Goal: Task Accomplishment & Management: Manage account settings

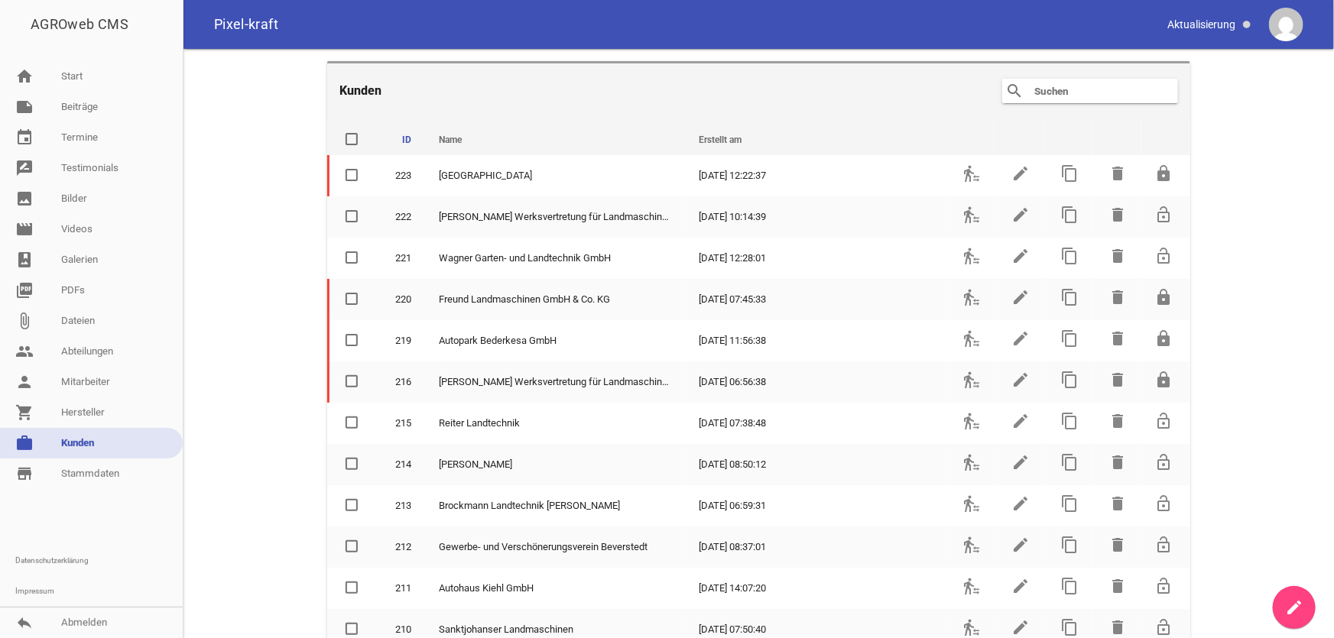
click at [1047, 95] on input "text" at bounding box center [1094, 91] width 122 height 18
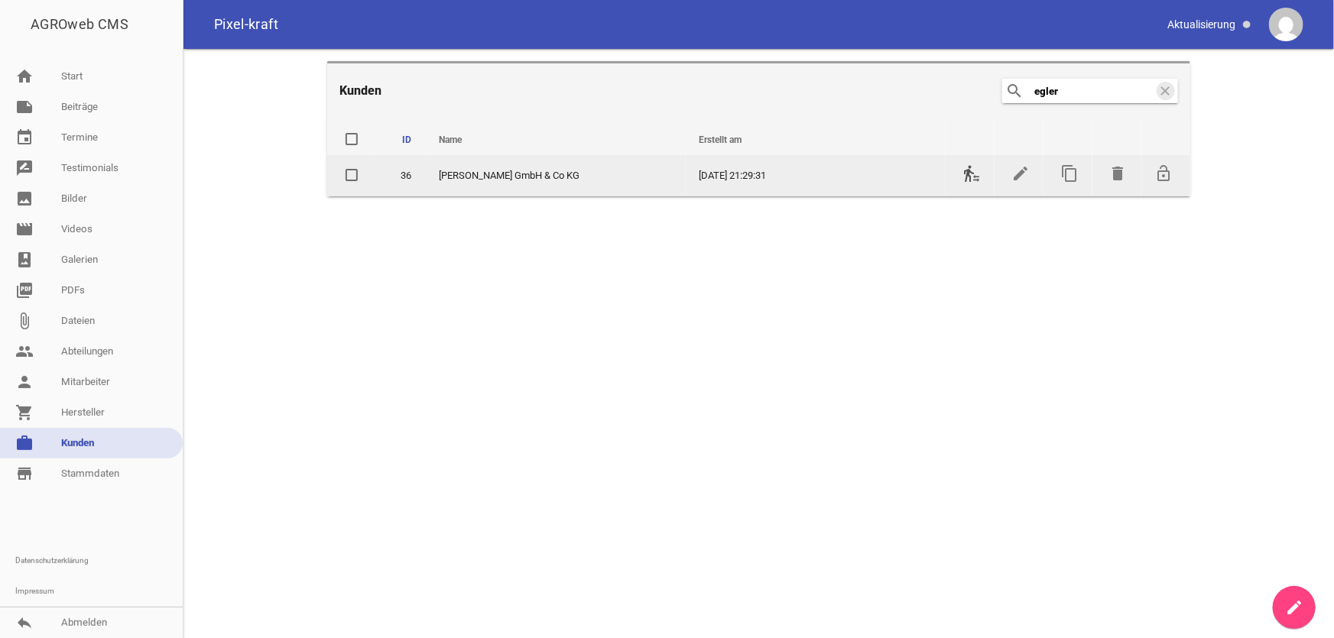
type input "egler"
click at [969, 176] on icon "transfer_within_a_station" at bounding box center [971, 173] width 18 height 18
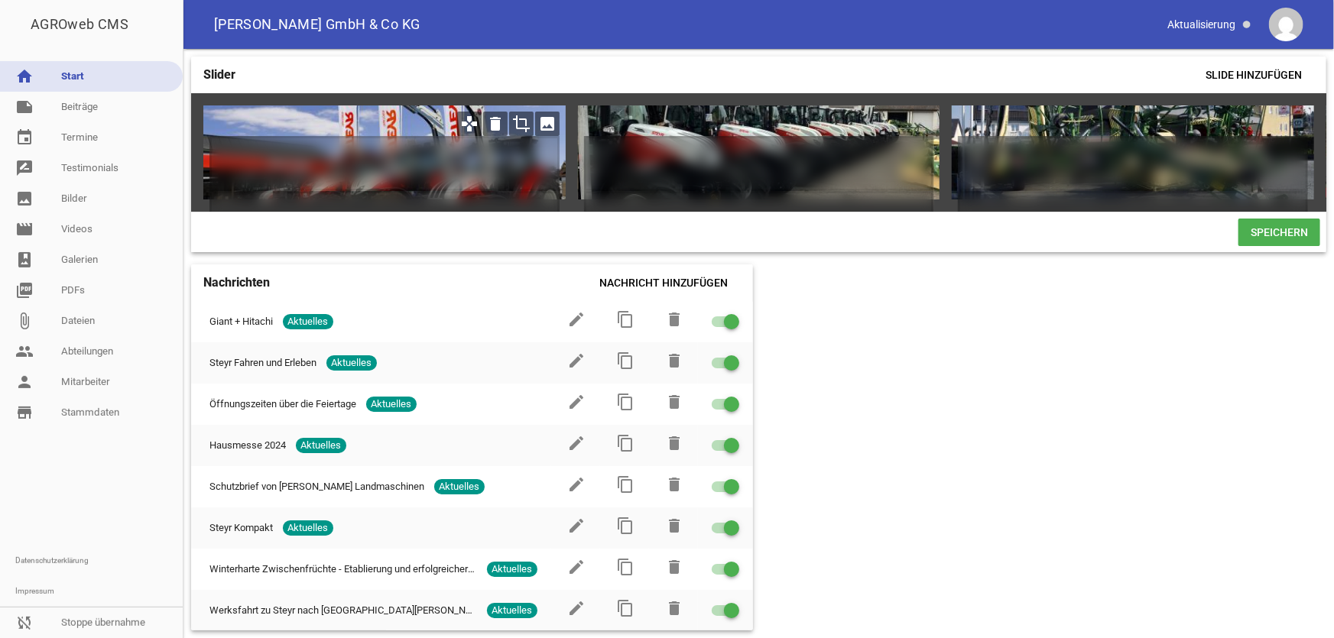
click at [543, 123] on icon "image" at bounding box center [547, 124] width 24 height 24
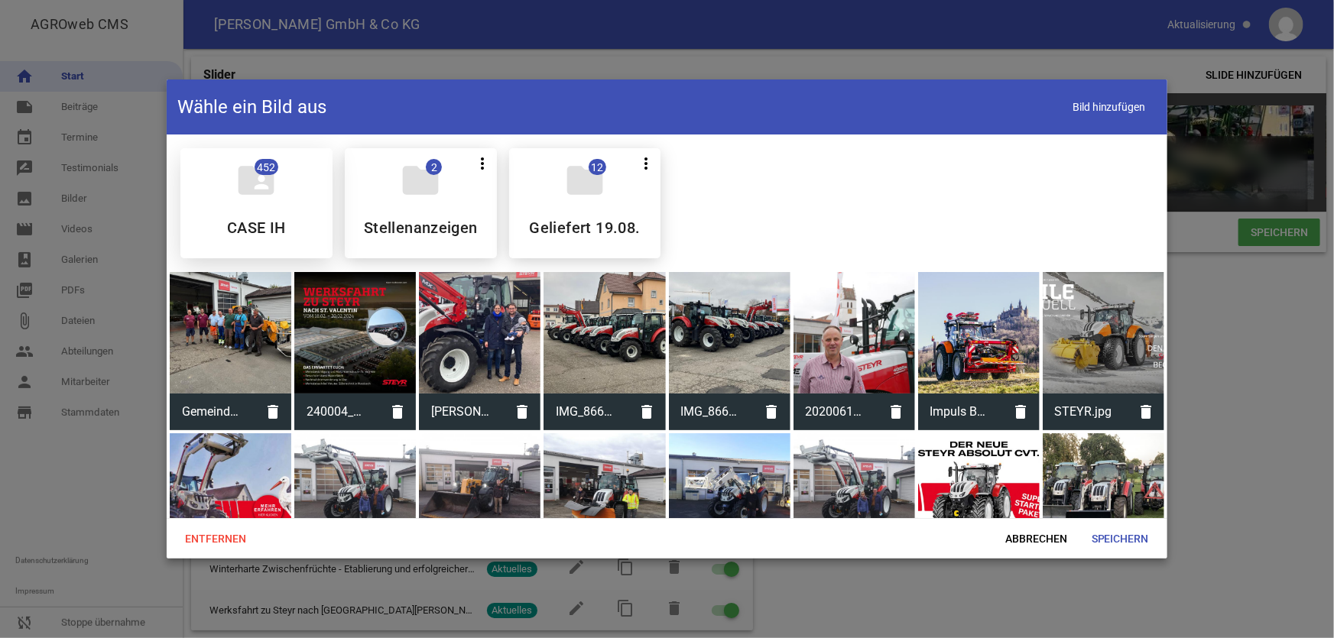
click at [266, 222] on h5 "CASE IH" at bounding box center [256, 227] width 59 height 15
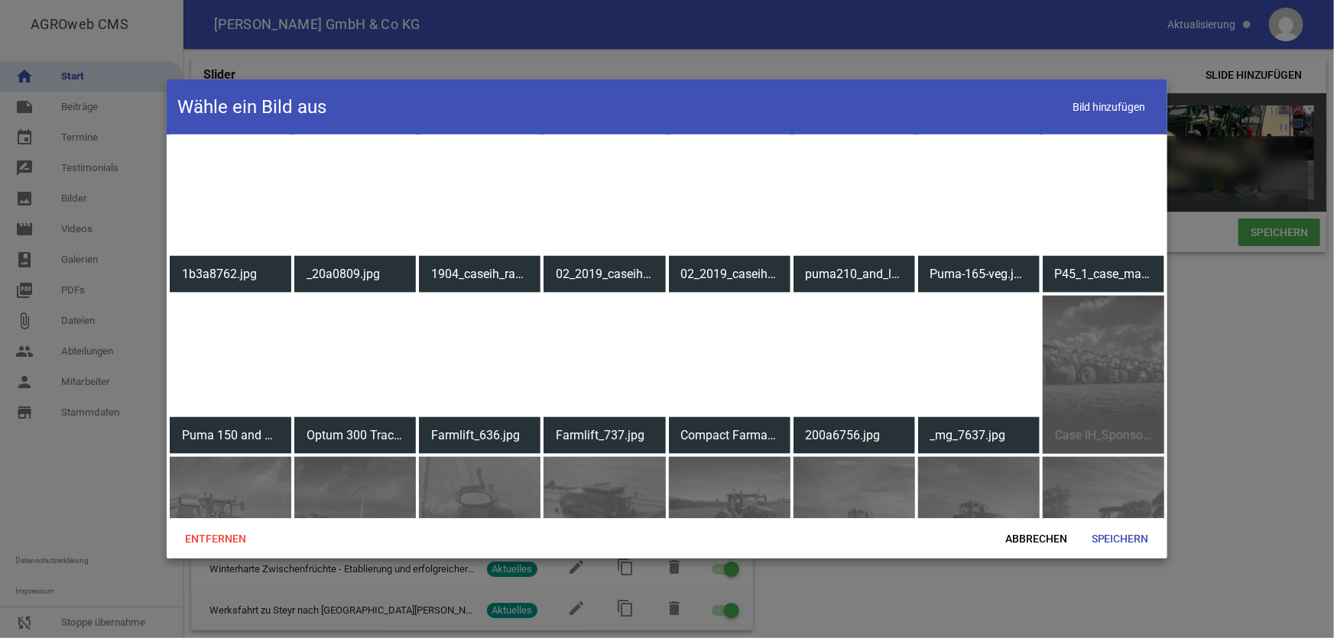
scroll to position [6532, 0]
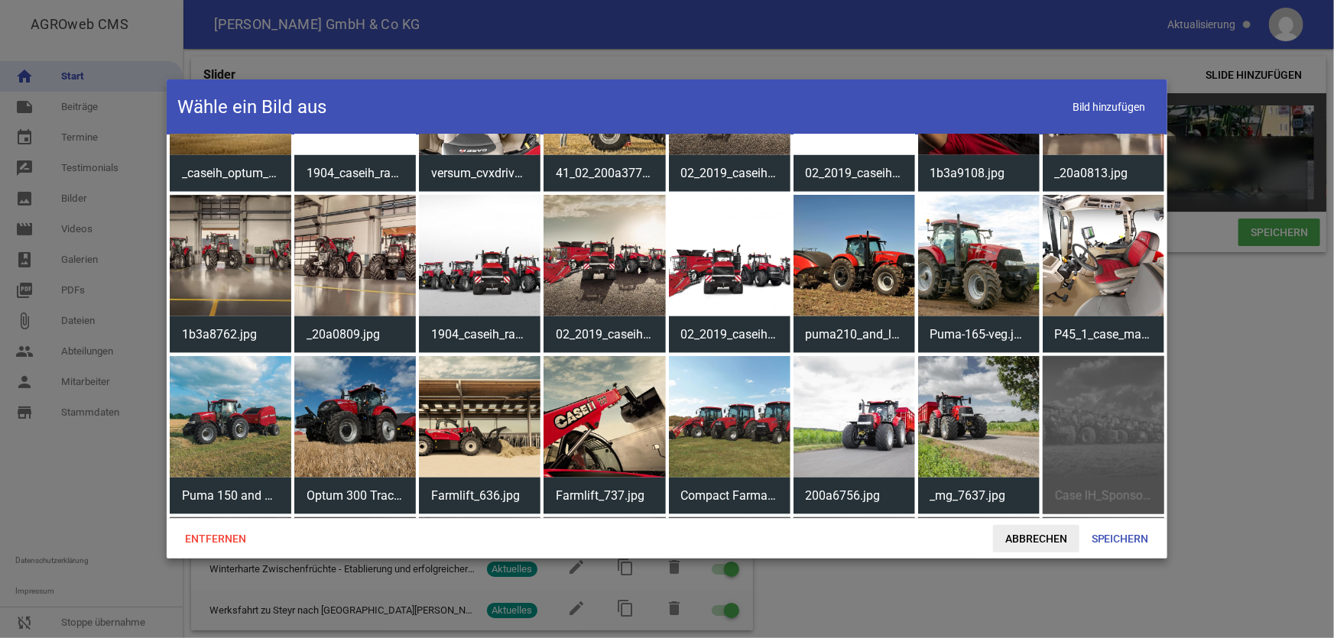
click at [1024, 541] on span "Abbrechen" at bounding box center [1036, 539] width 86 height 28
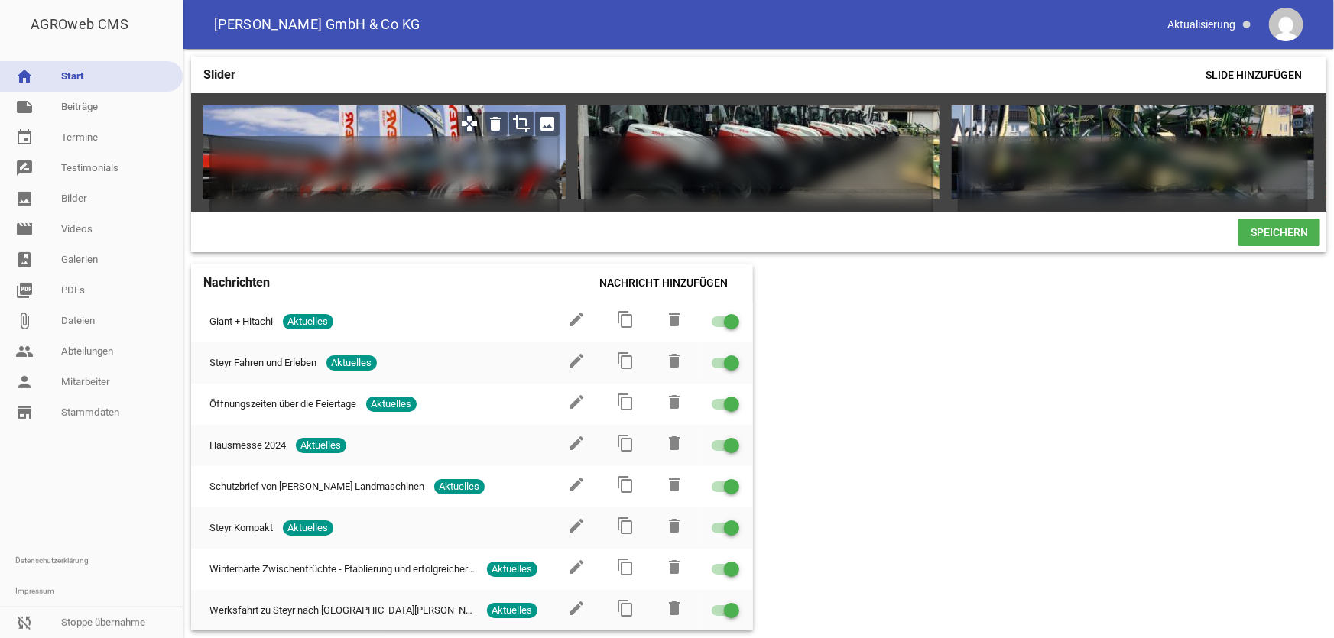
click at [549, 128] on icon "image" at bounding box center [547, 124] width 24 height 24
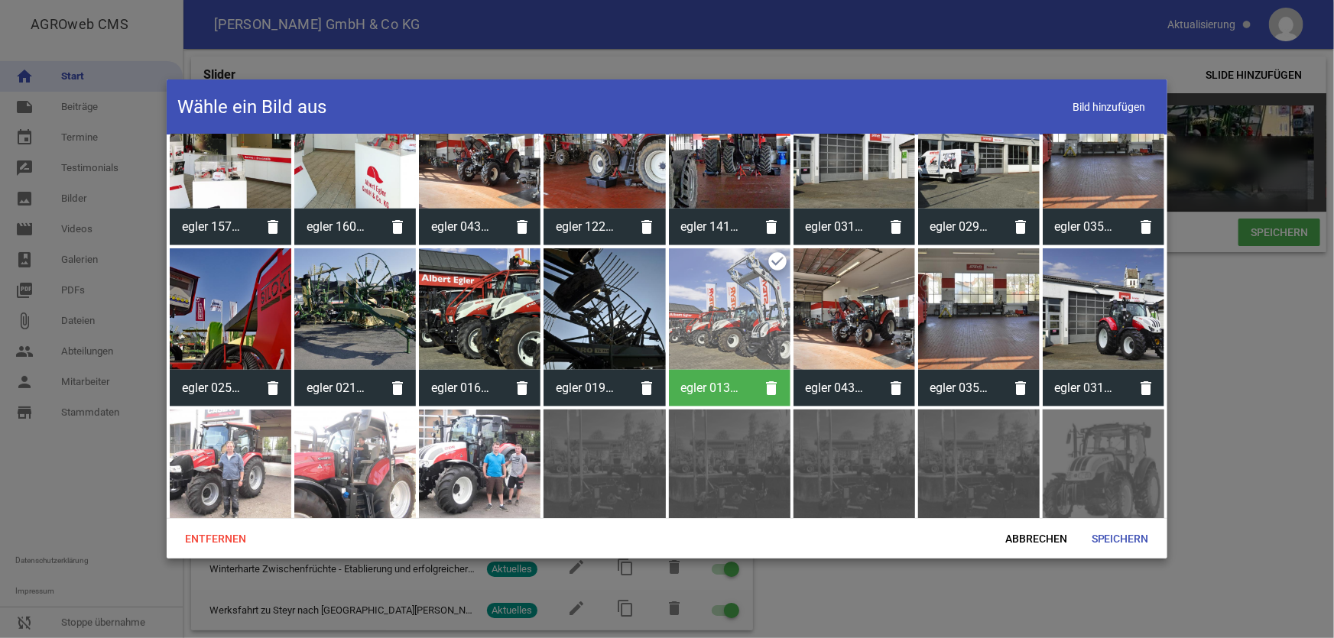
scroll to position [695, 0]
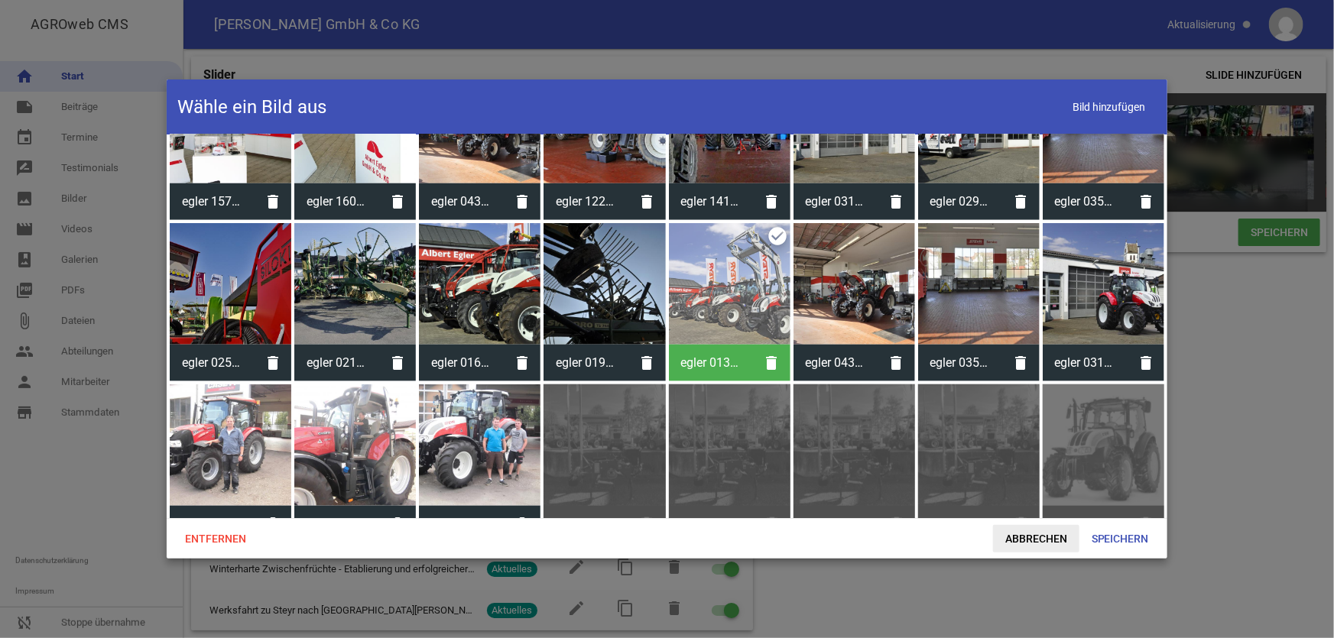
click at [1013, 529] on span "Abbrechen" at bounding box center [1036, 539] width 86 height 28
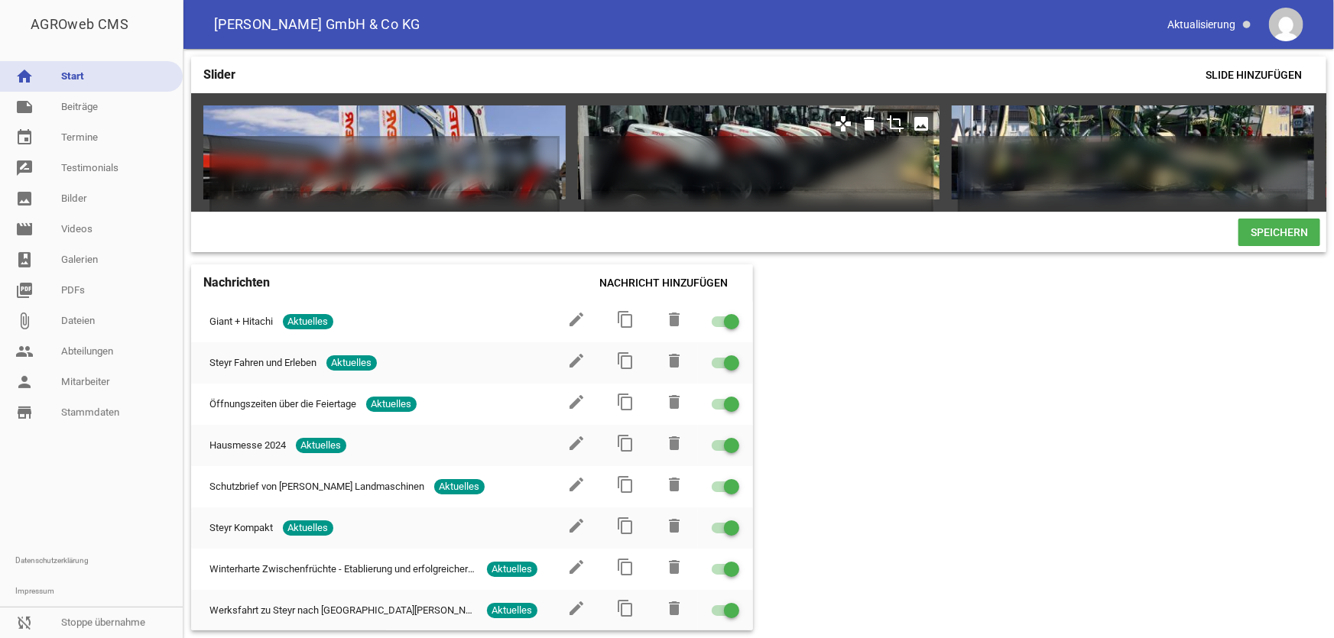
click at [918, 123] on icon "image" at bounding box center [921, 124] width 24 height 24
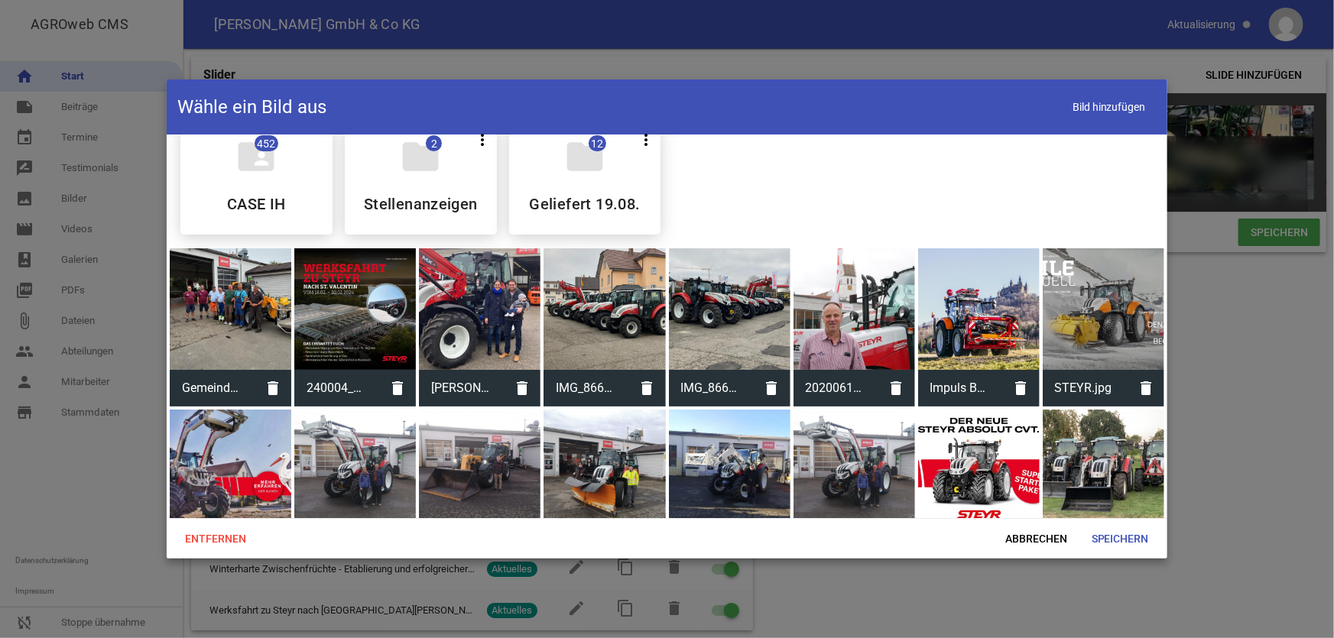
scroll to position [0, 0]
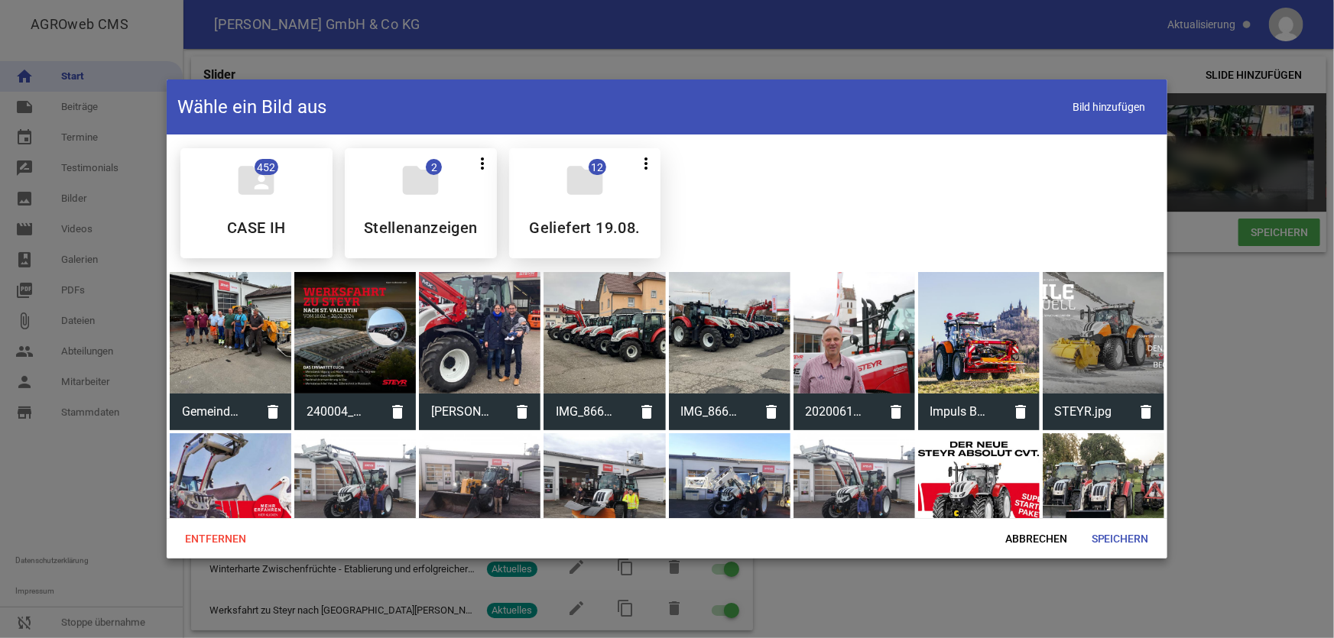
click at [562, 240] on div "folder 12 more_vert Teilen Bearbeiten Löschen Geliefert 19.08." at bounding box center [585, 203] width 152 height 110
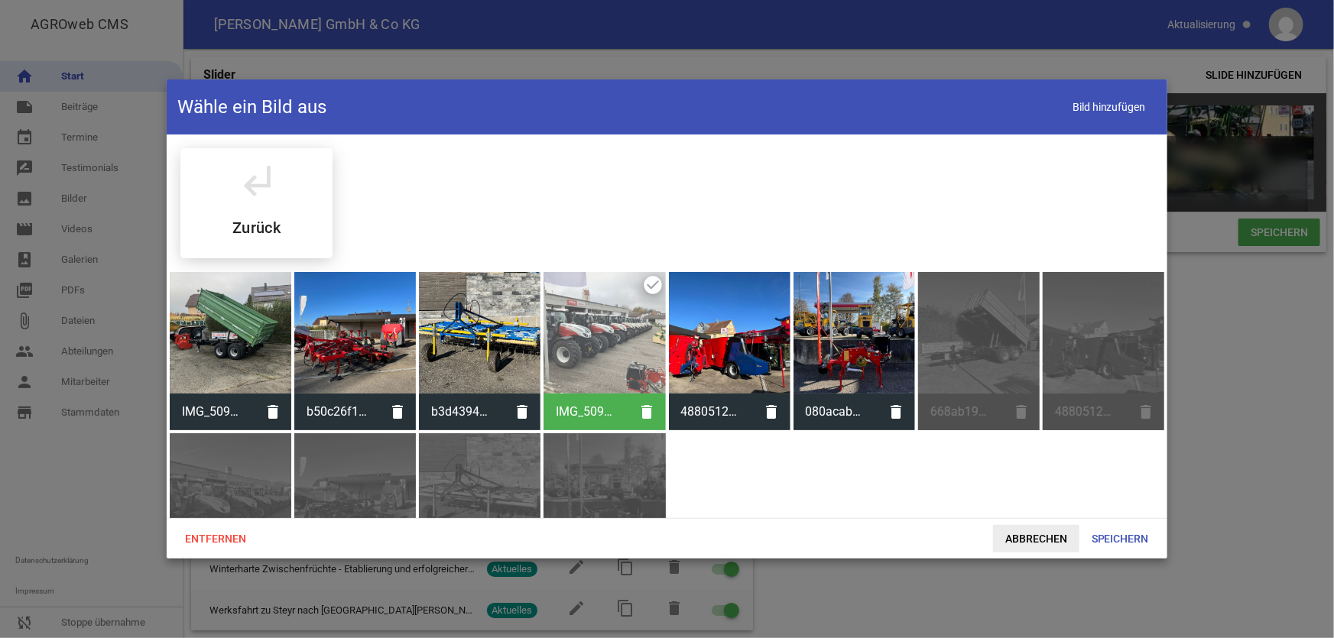
click at [1030, 538] on span "Abbrechen" at bounding box center [1036, 539] width 86 height 28
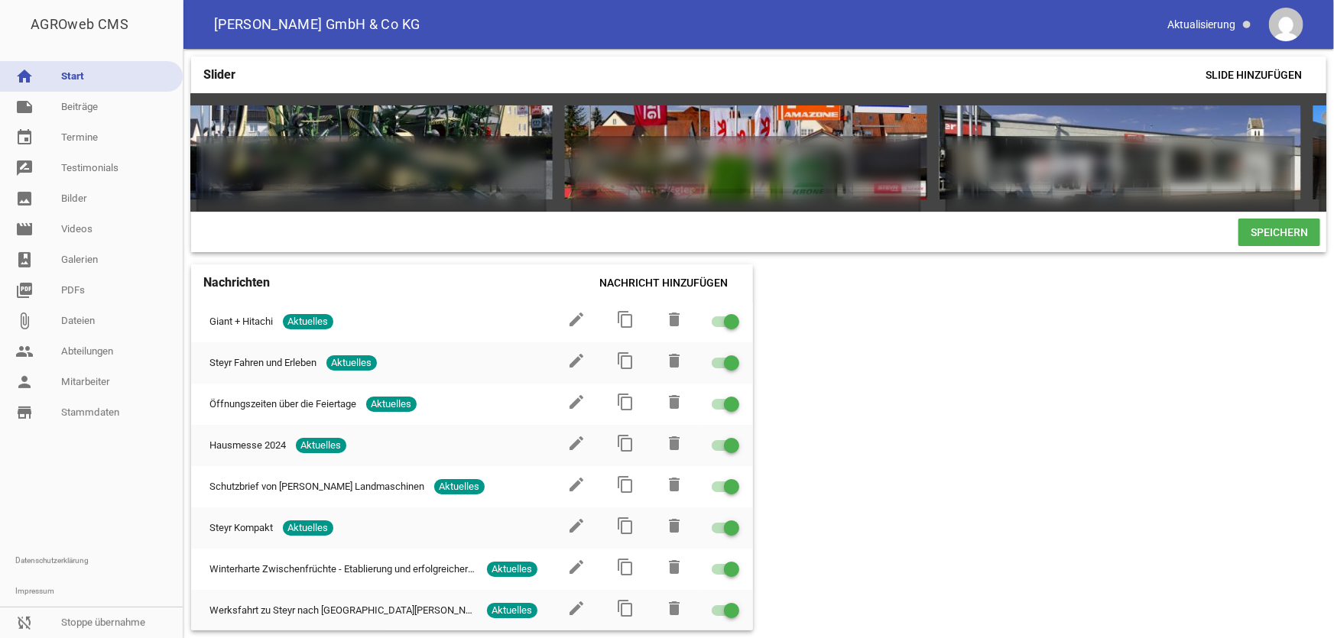
scroll to position [0, 775]
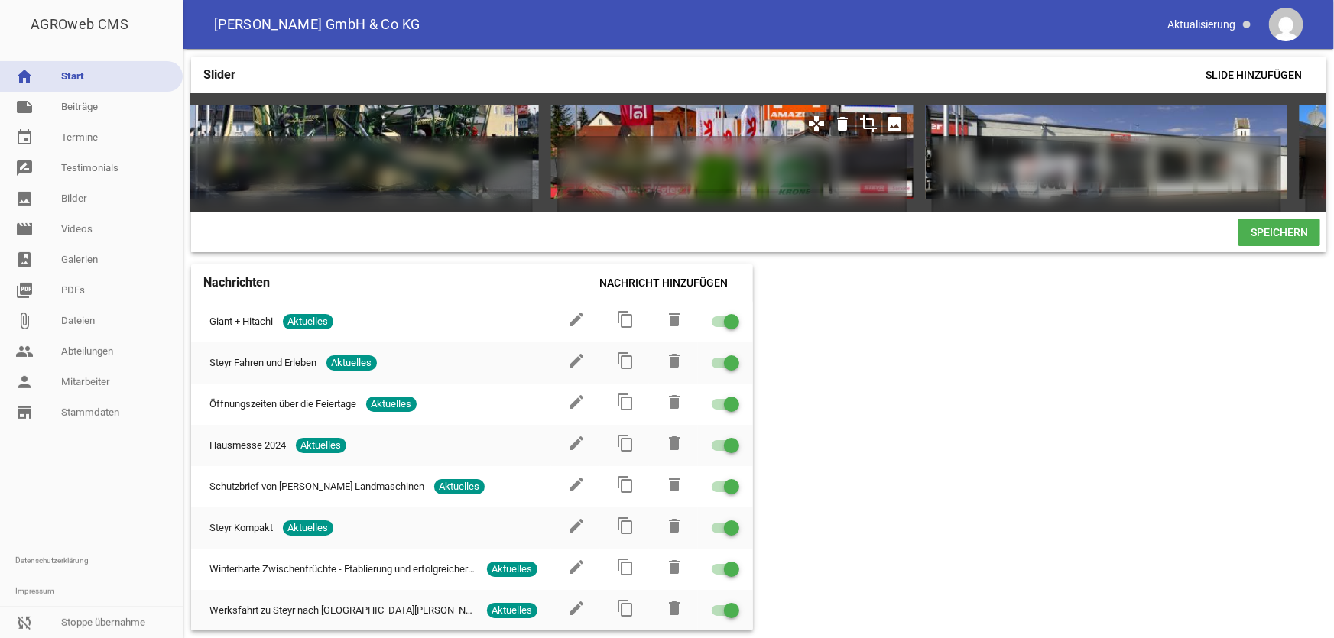
click at [894, 126] on icon "image" at bounding box center [895, 124] width 24 height 24
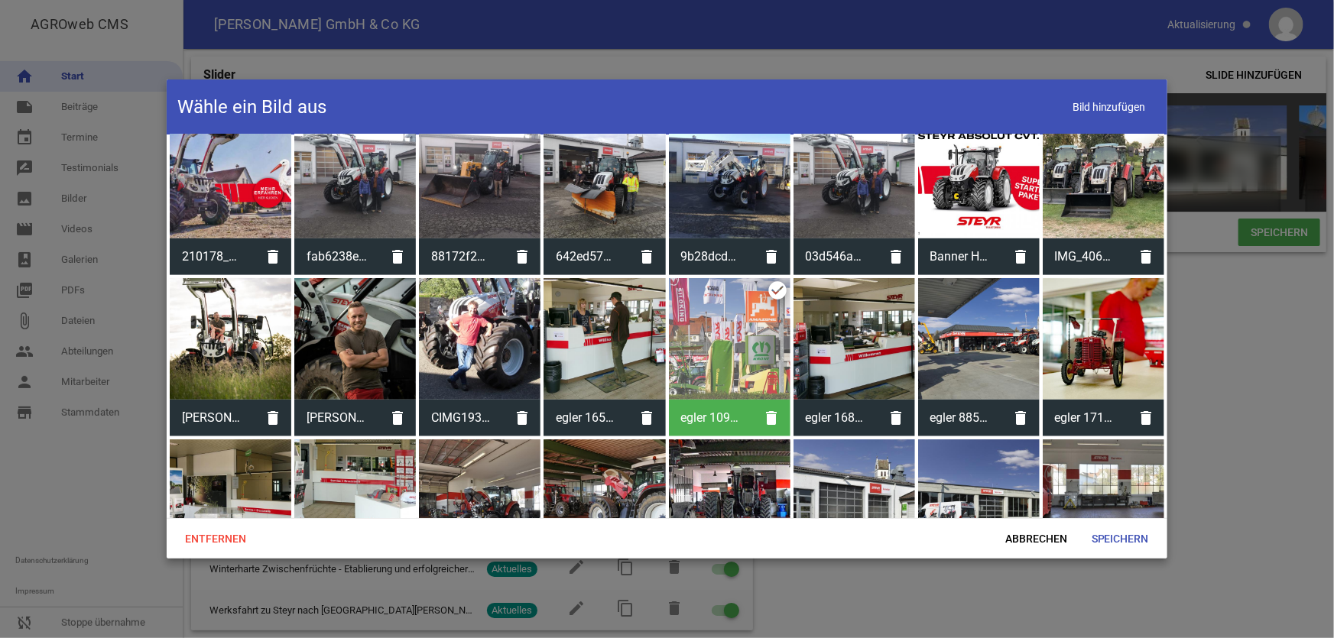
scroll to position [347, 0]
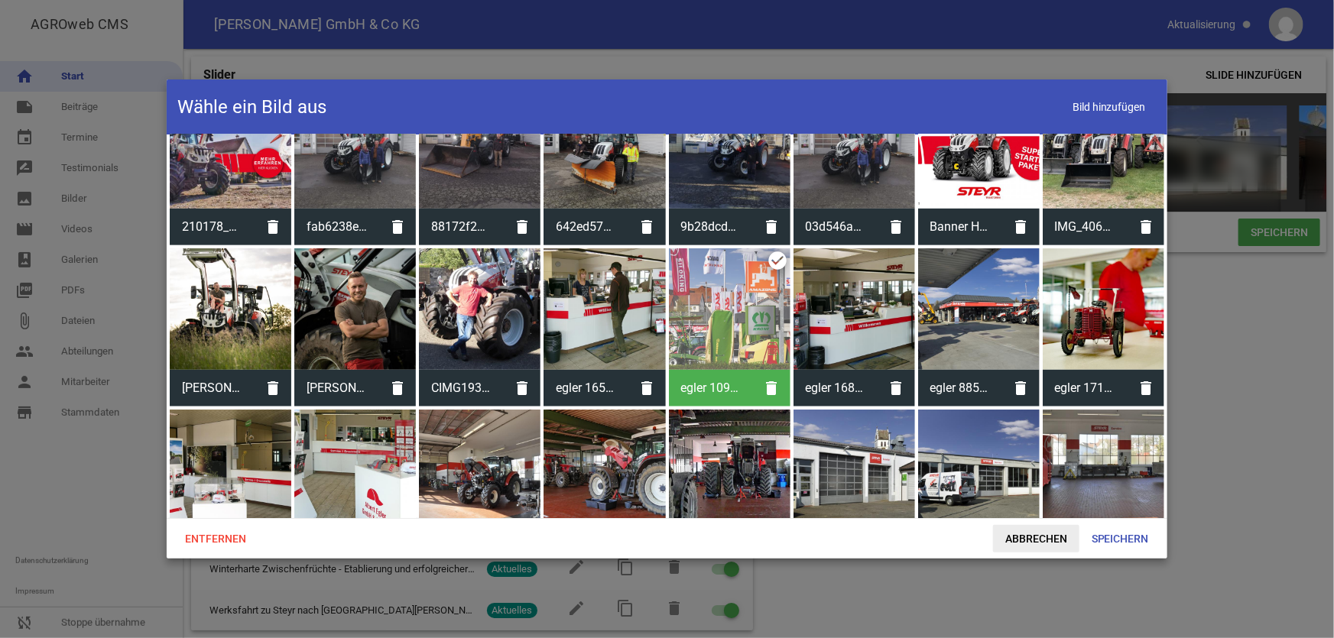
click at [1017, 540] on span "Abbrechen" at bounding box center [1036, 539] width 86 height 28
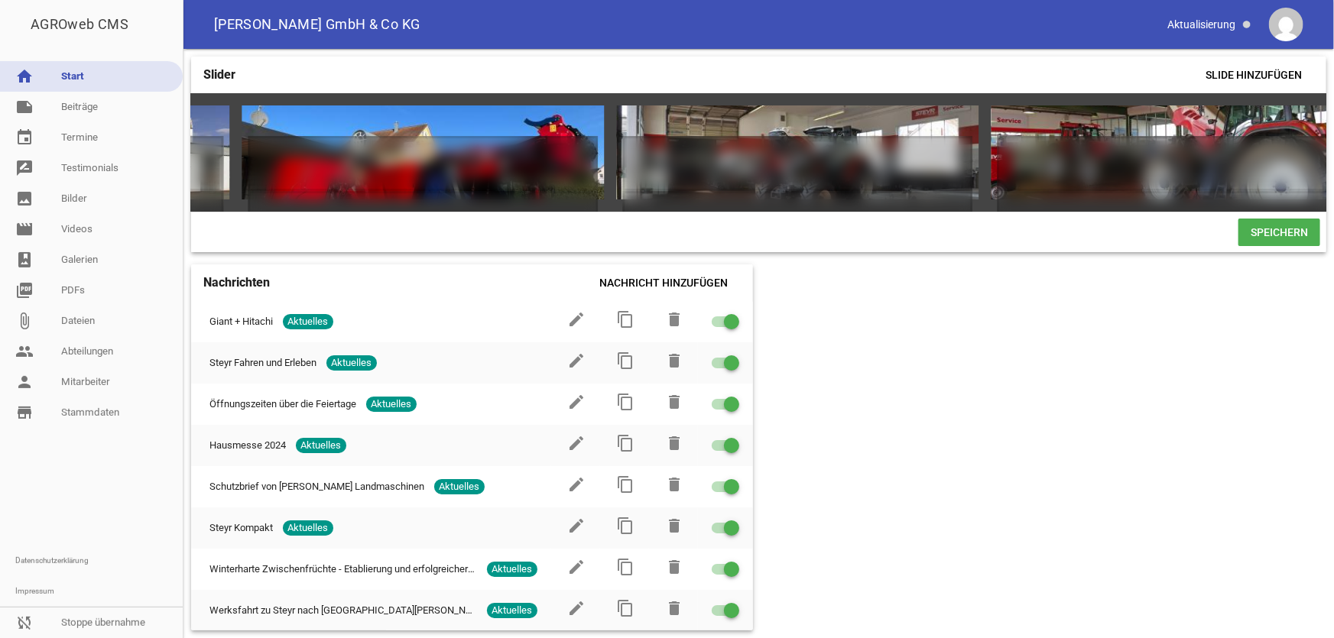
scroll to position [0, 1909]
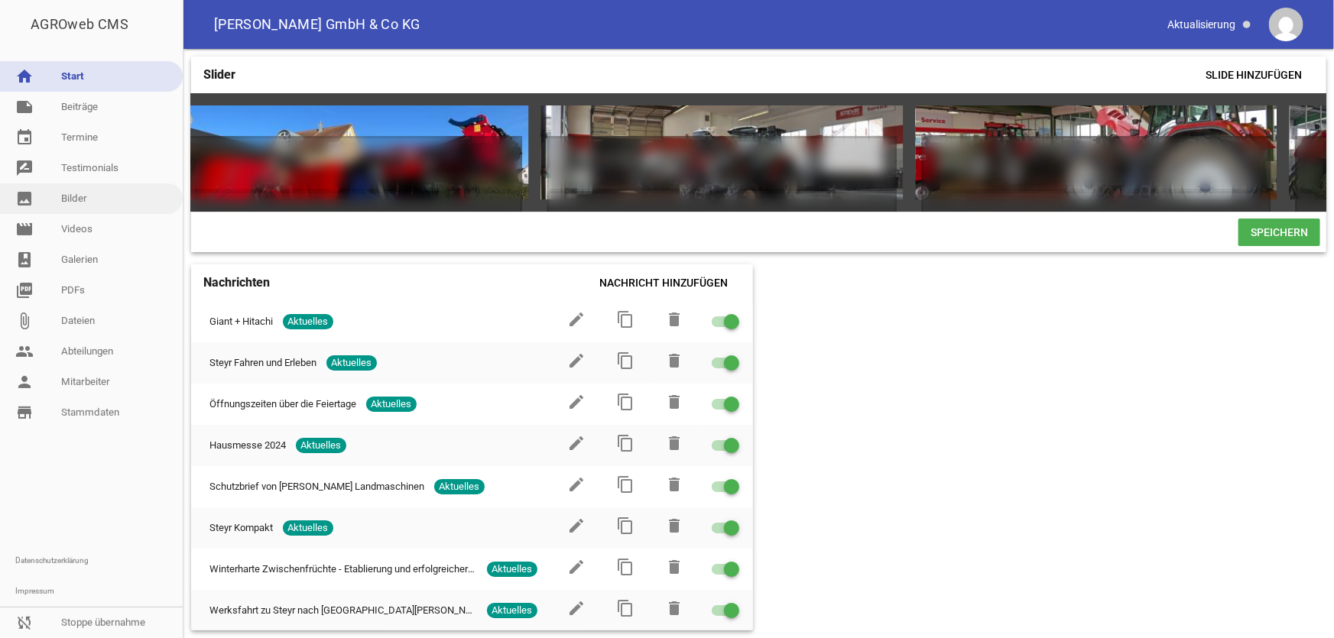
click at [96, 193] on link "image Bilder" at bounding box center [91, 198] width 183 height 31
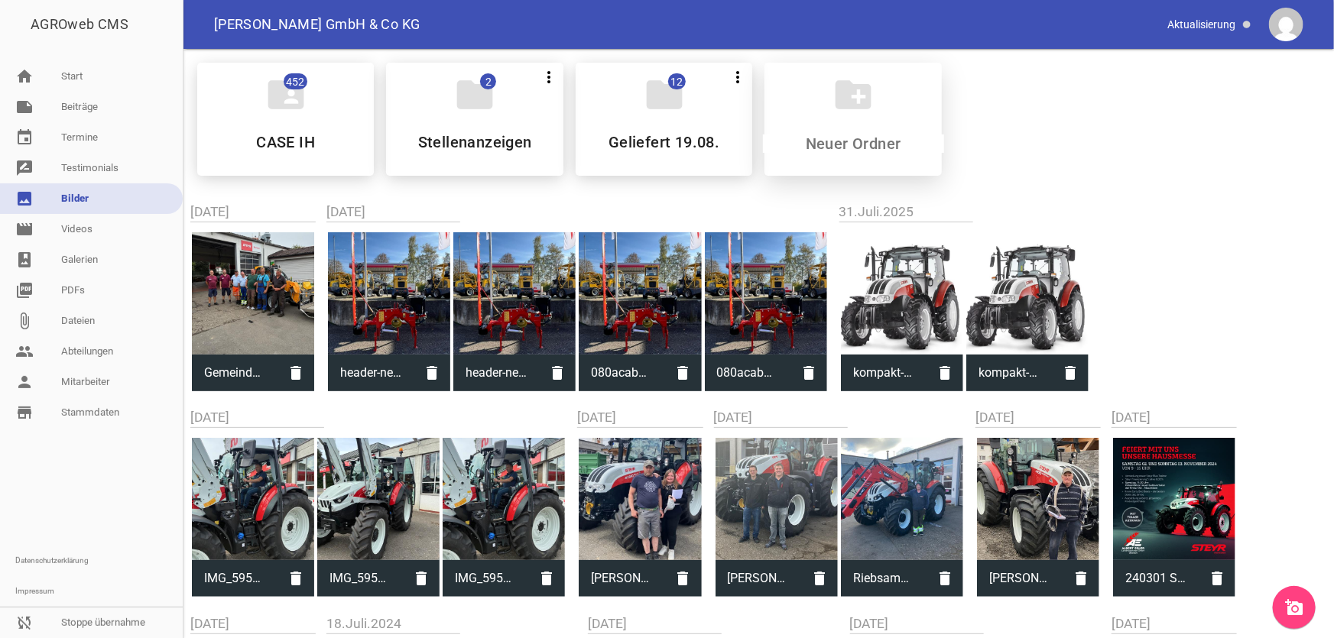
click at [879, 143] on input at bounding box center [853, 144] width 181 height 18
type input "geliefert [DATE]"
click at [874, 123] on div "folder 0 more_vert Teilen Bearbeiten Löschen geliefert [DATE]" at bounding box center [852, 119] width 177 height 113
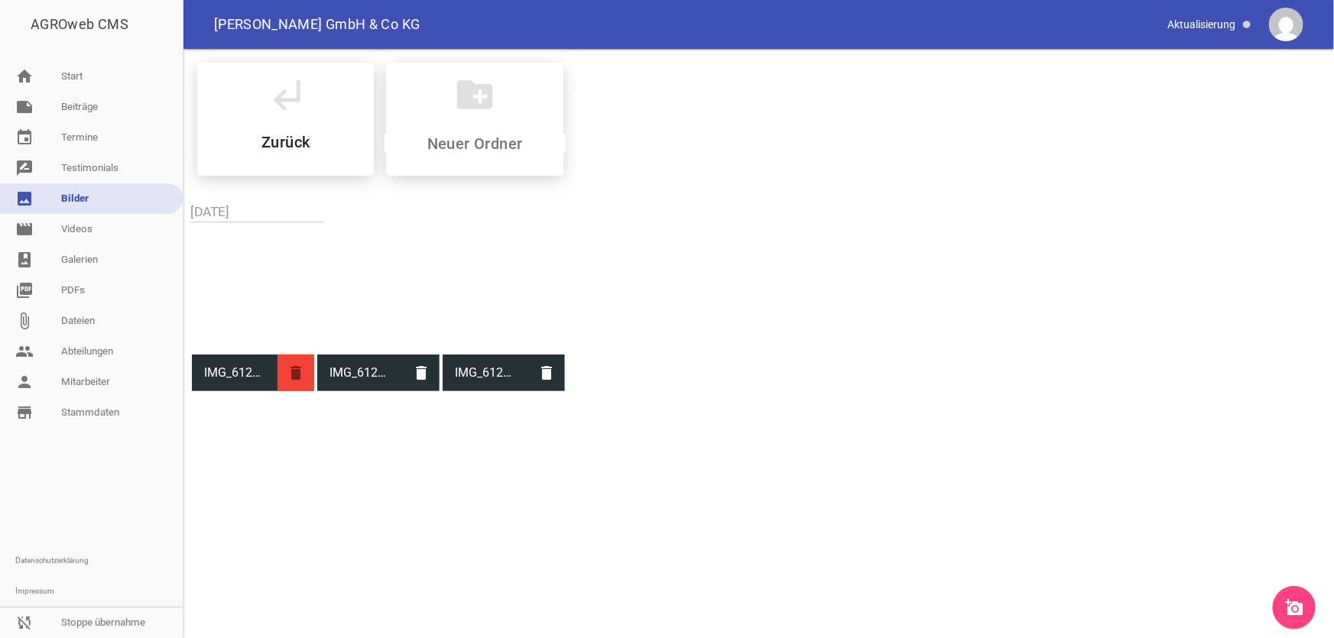
click at [297, 368] on icon "delete" at bounding box center [295, 373] width 37 height 37
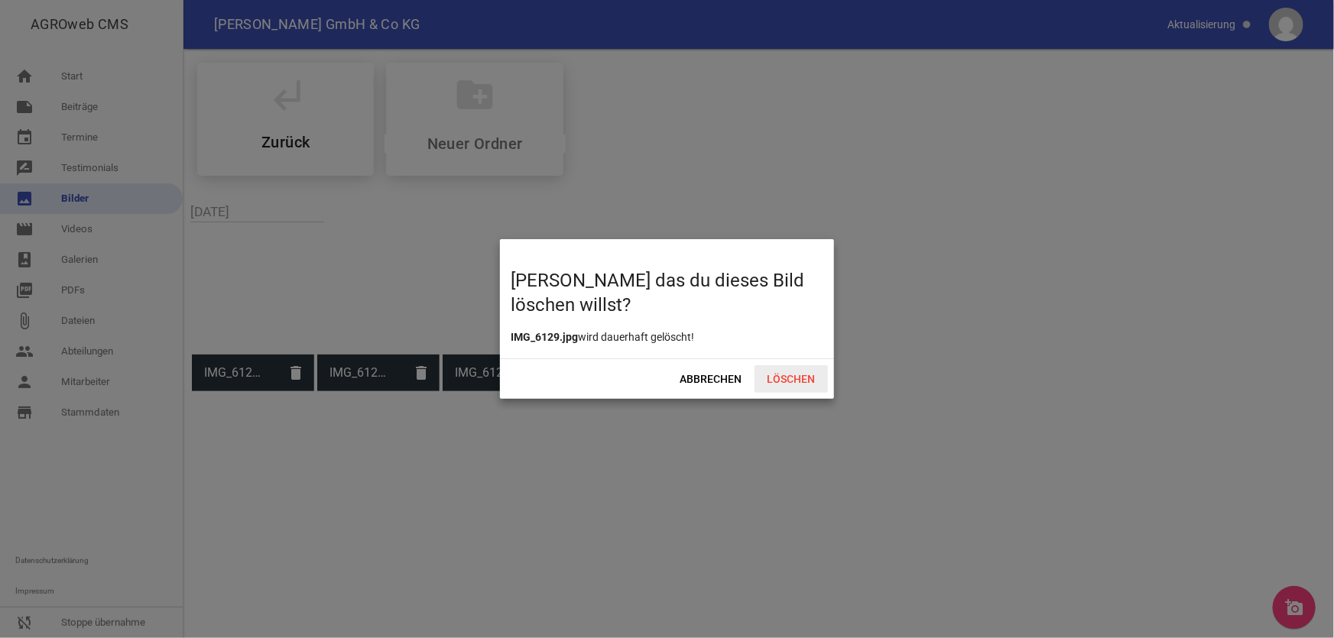
click at [785, 371] on span "Löschen" at bounding box center [790, 379] width 73 height 28
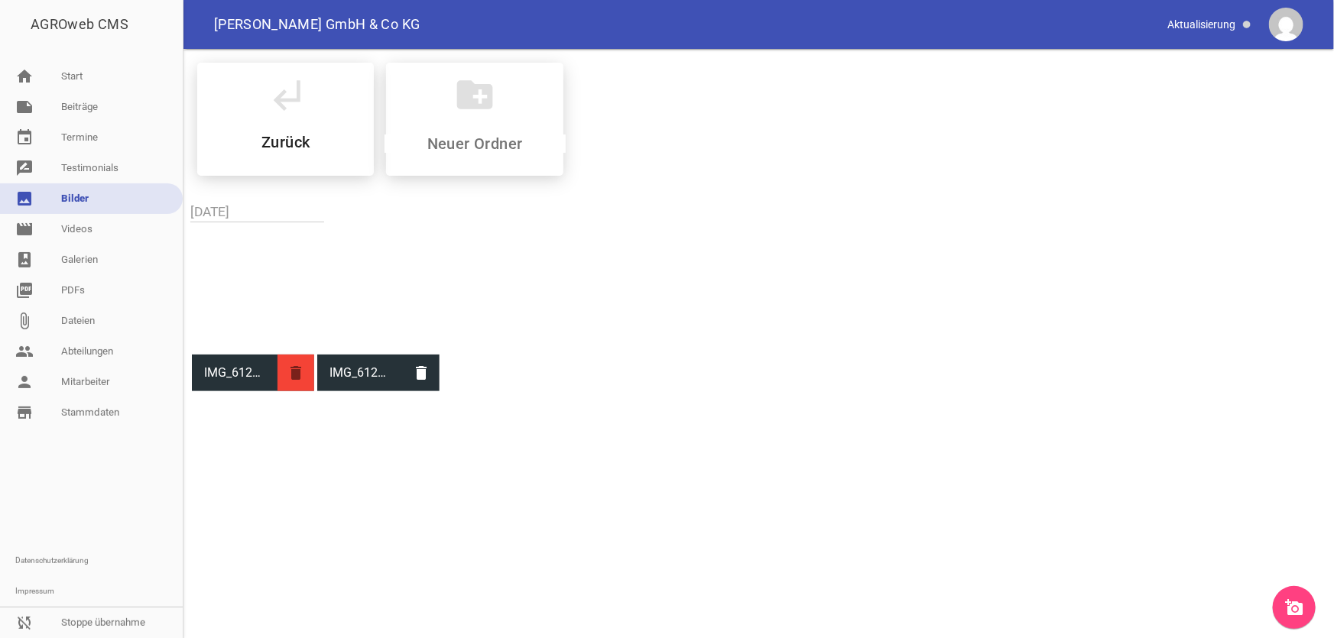
click at [297, 372] on icon "delete" at bounding box center [295, 373] width 37 height 37
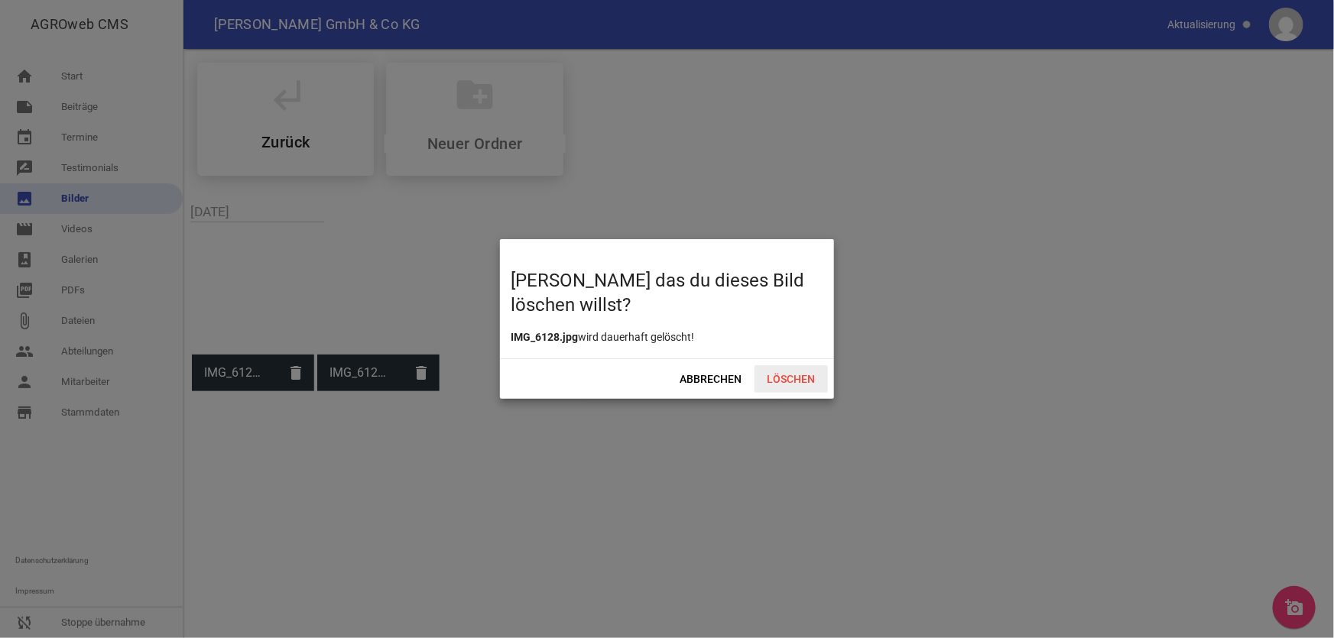
drag, startPoint x: 799, startPoint y: 371, endPoint x: 716, endPoint y: 375, distance: 82.6
click at [799, 372] on span "Löschen" at bounding box center [790, 379] width 73 height 28
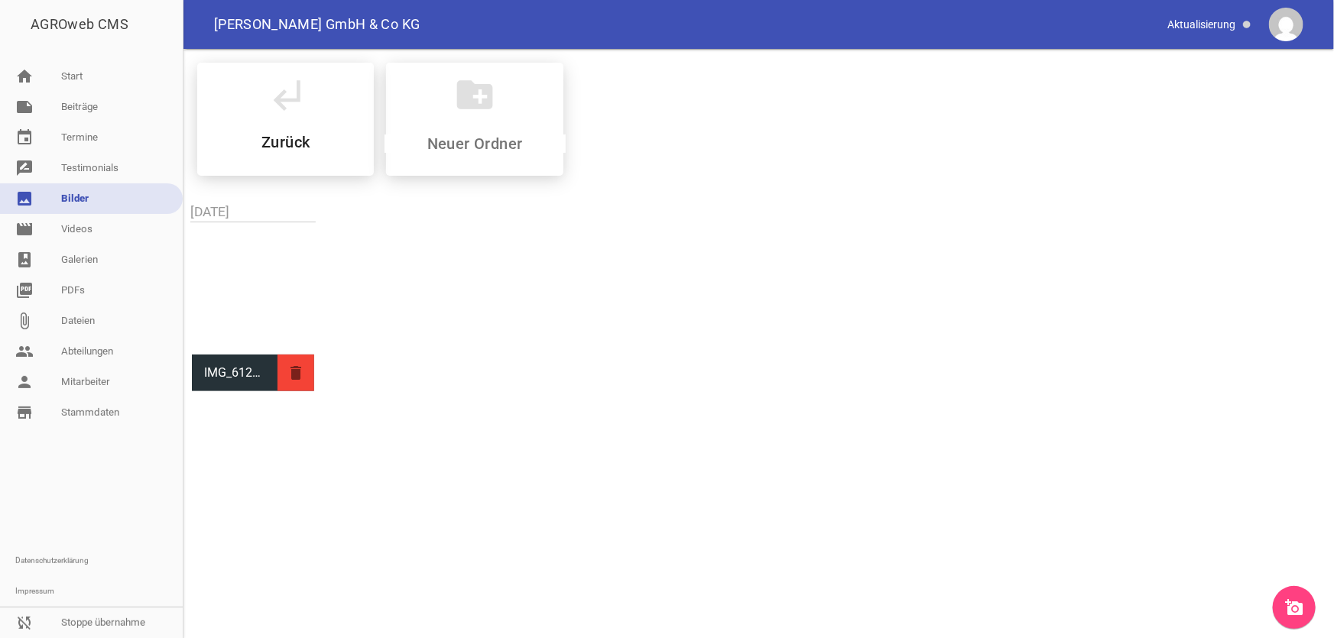
click at [297, 376] on icon "delete" at bounding box center [295, 373] width 37 height 37
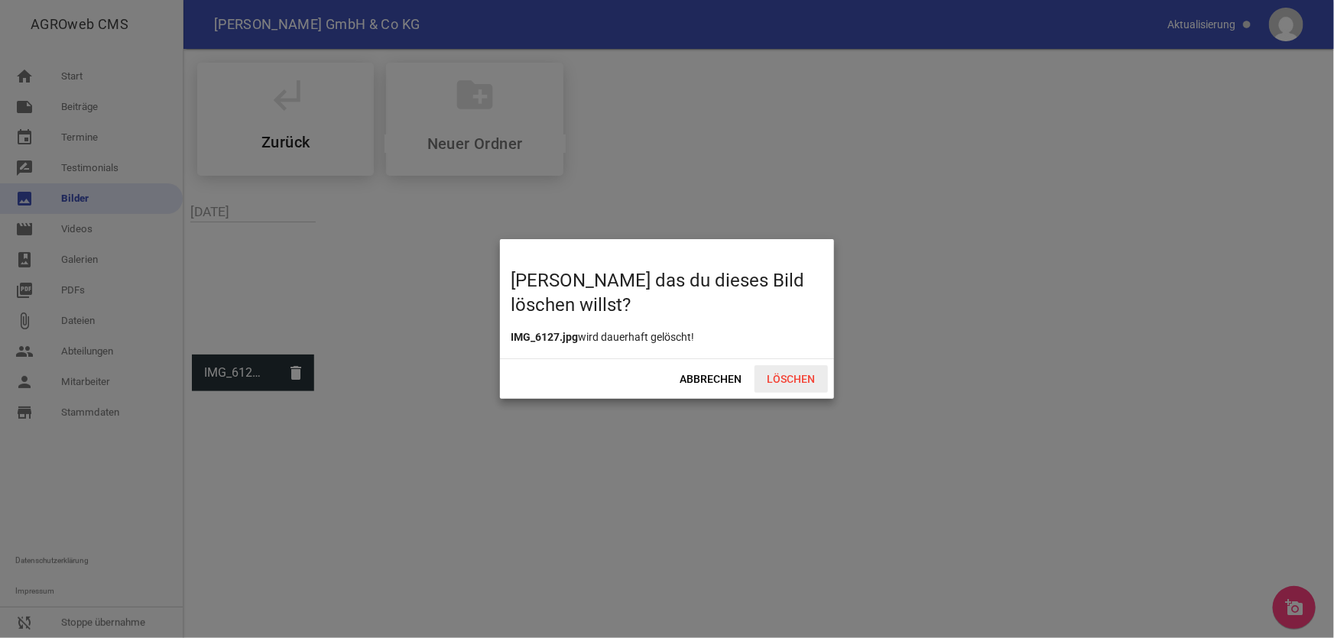
click at [795, 381] on span "Löschen" at bounding box center [790, 379] width 73 height 28
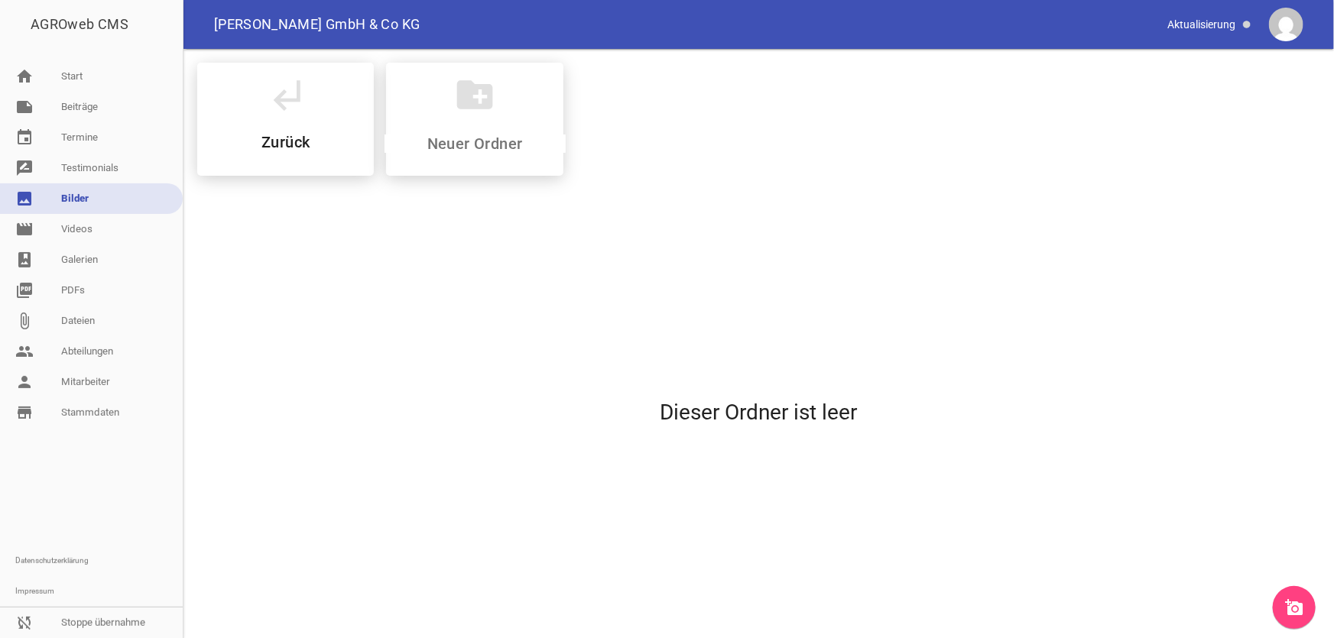
click at [100, 198] on link "image Bilder" at bounding box center [91, 198] width 183 height 31
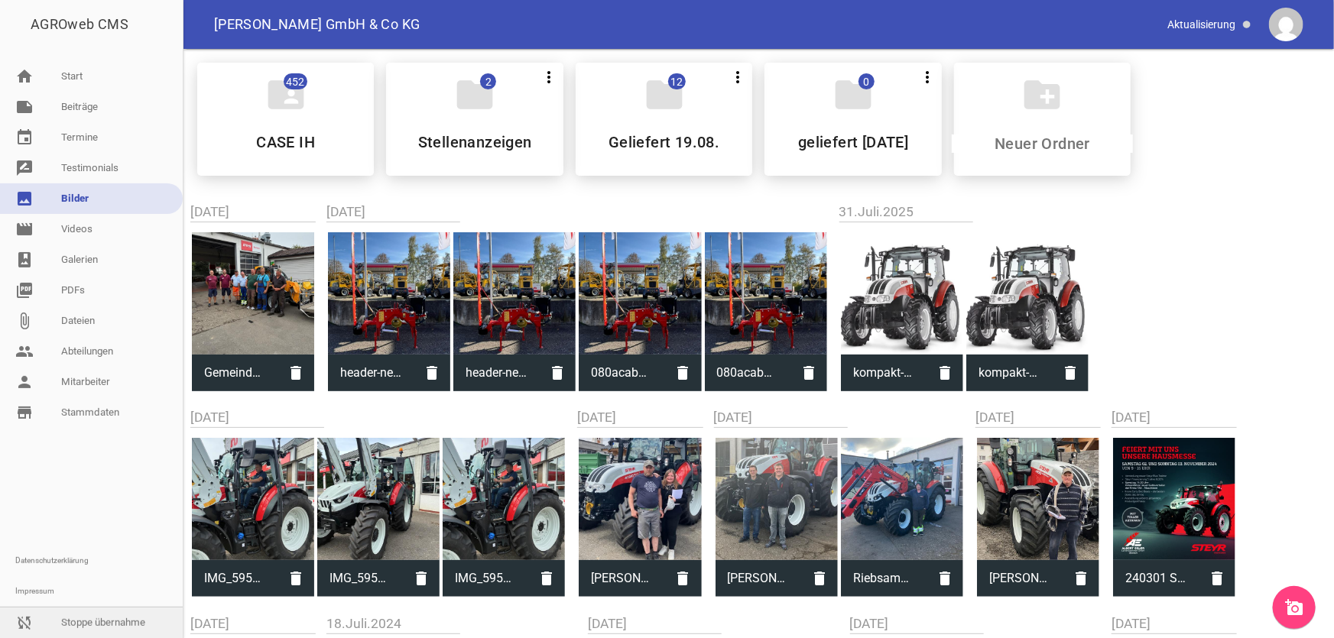
click at [104, 624] on link "sync_disabled Stoppe übernahme" at bounding box center [91, 623] width 183 height 31
